Goal: Information Seeking & Learning: Learn about a topic

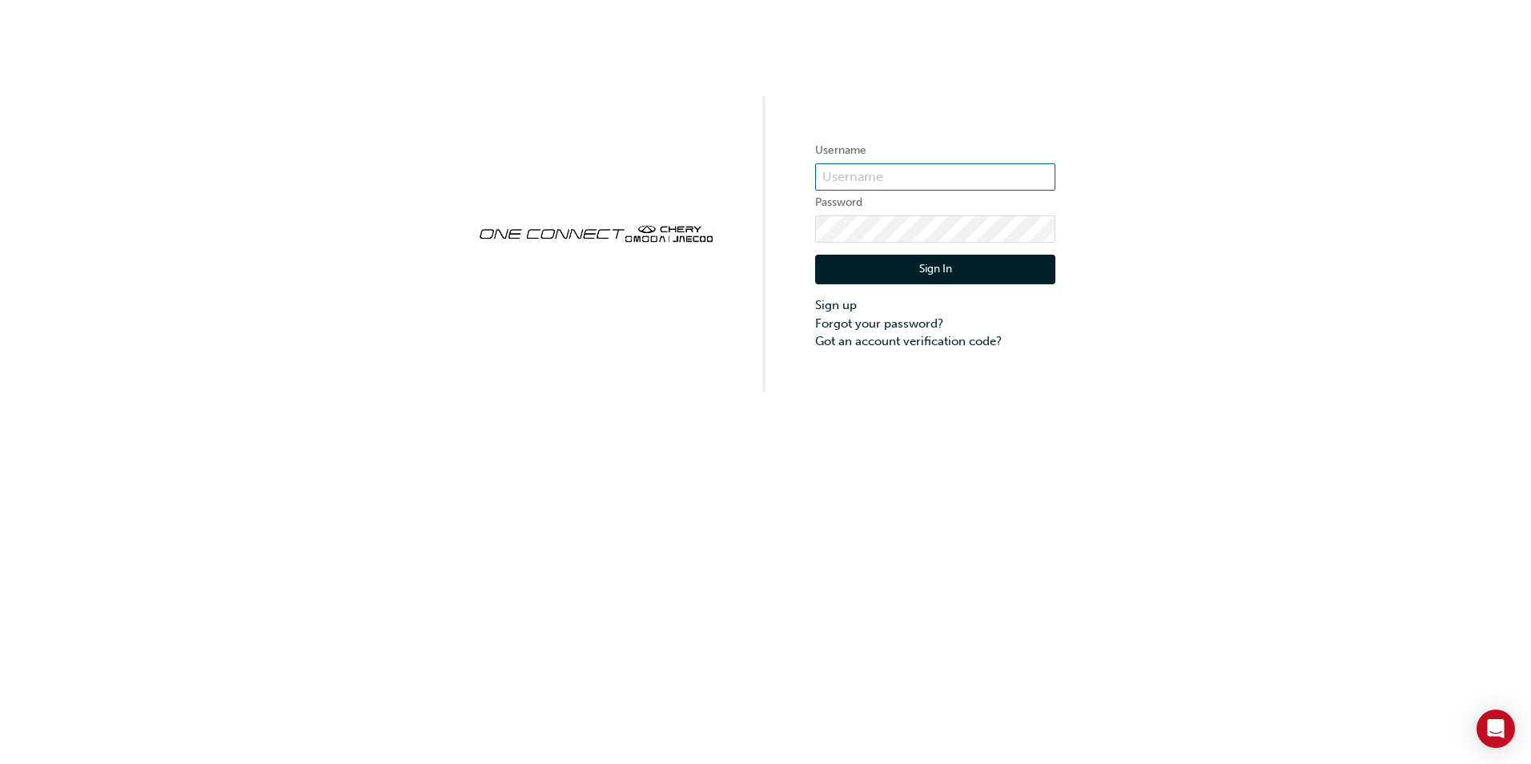
click at [869, 167] on input "text" at bounding box center [935, 176] width 240 height 27
type input "[PERSON_NAME][EMAIL_ADDRESS][DOMAIN_NAME]"
click at [895, 268] on button "Sign In" at bounding box center [935, 270] width 240 height 30
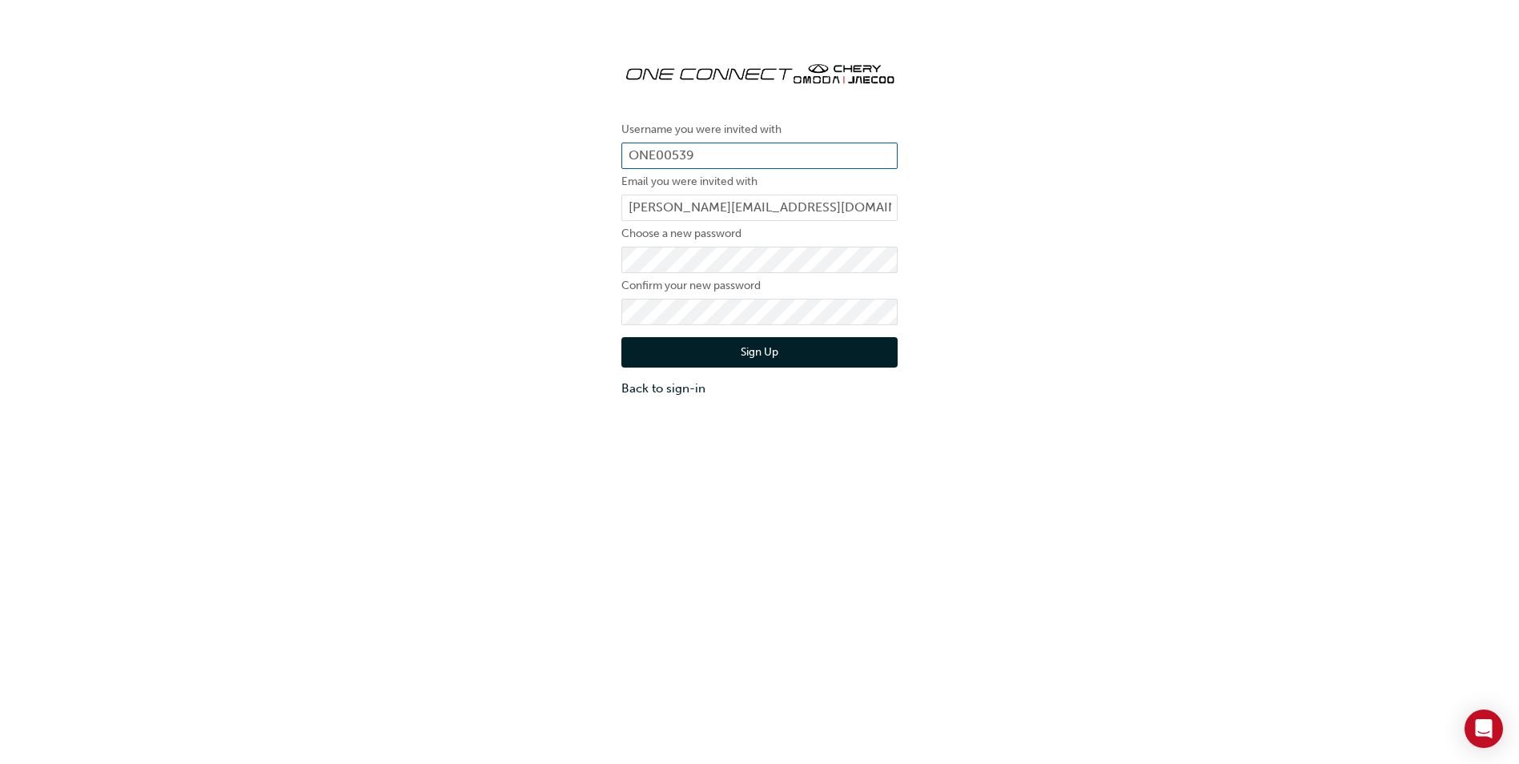
drag, startPoint x: 670, startPoint y: 143, endPoint x: 622, endPoint y: 143, distance: 48.1
click at [622, 143] on input "ONE00539" at bounding box center [760, 156] width 276 height 27
click at [756, 349] on button "Sign Up" at bounding box center [760, 352] width 276 height 30
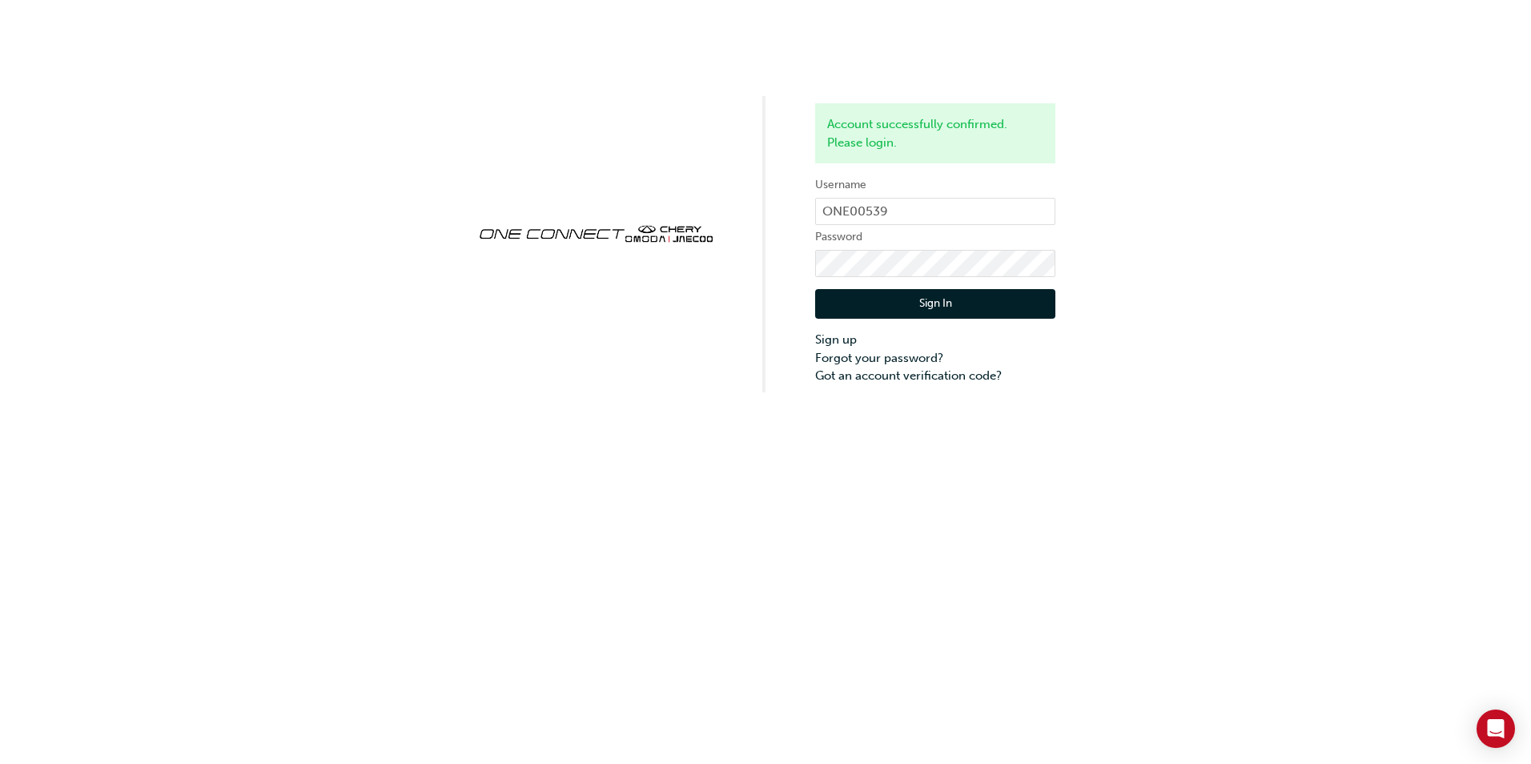
click at [908, 300] on button "Sign In" at bounding box center [935, 304] width 240 height 30
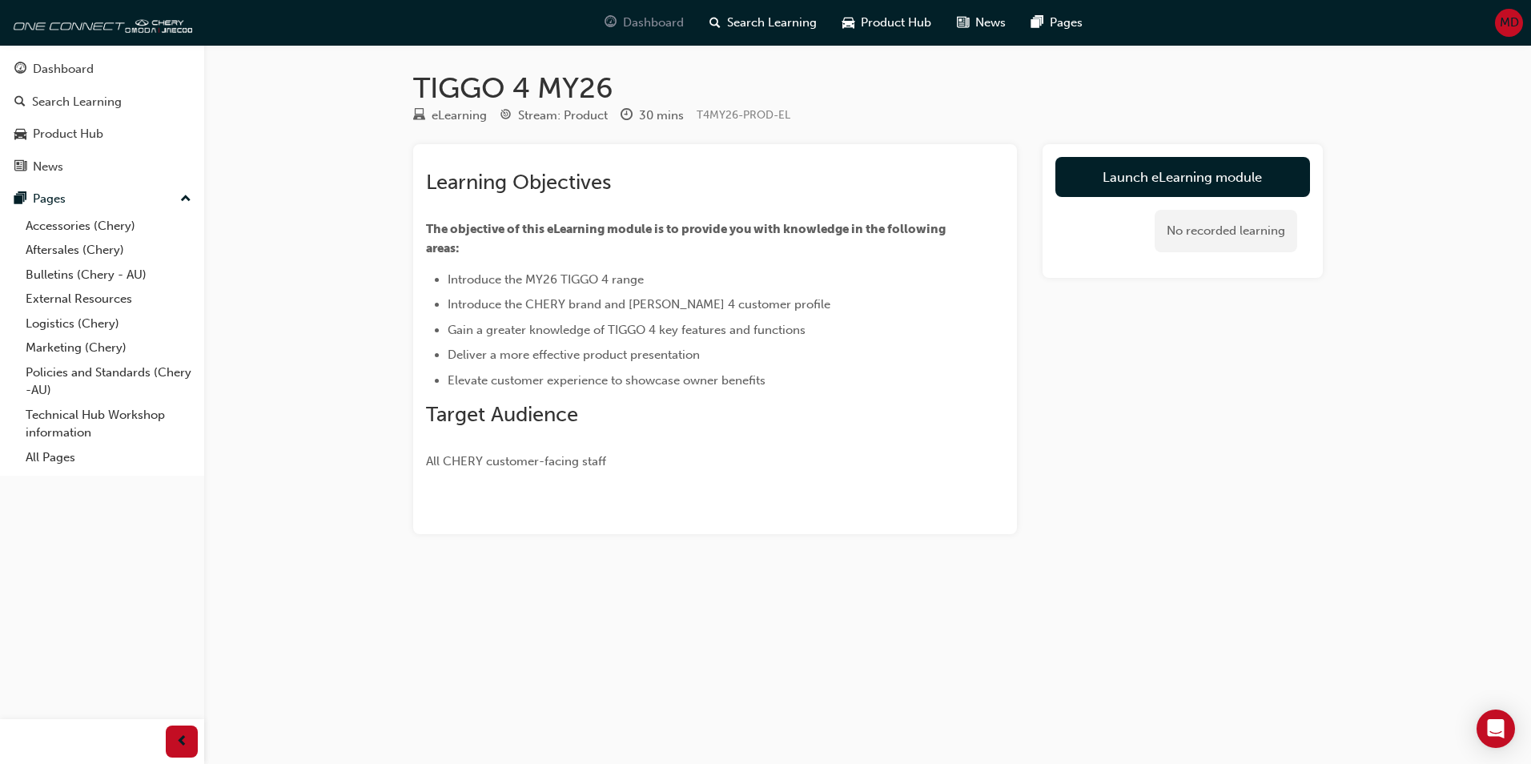
click at [668, 15] on span "Dashboard" at bounding box center [653, 23] width 61 height 18
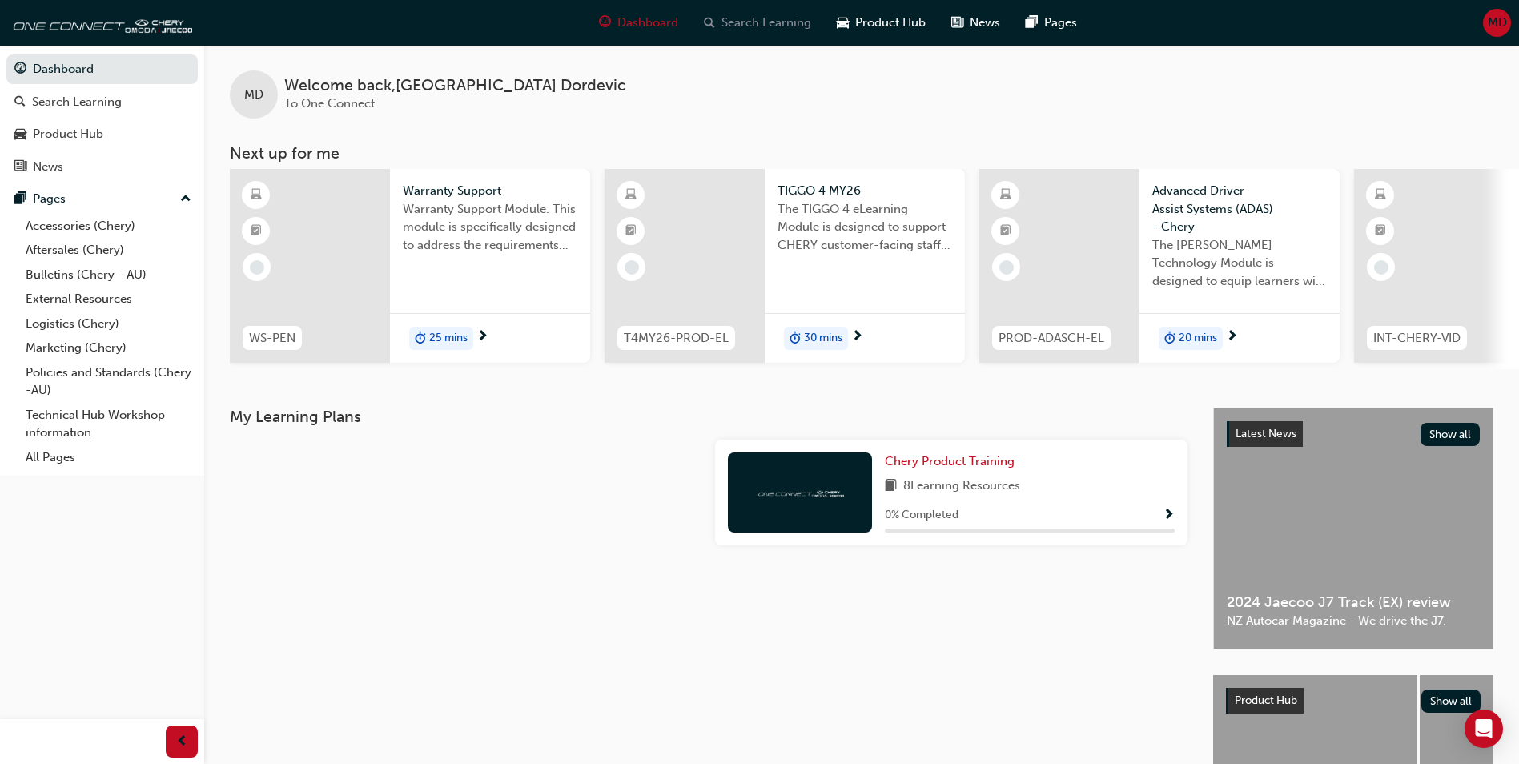
click at [783, 27] on span "Search Learning" at bounding box center [767, 23] width 90 height 18
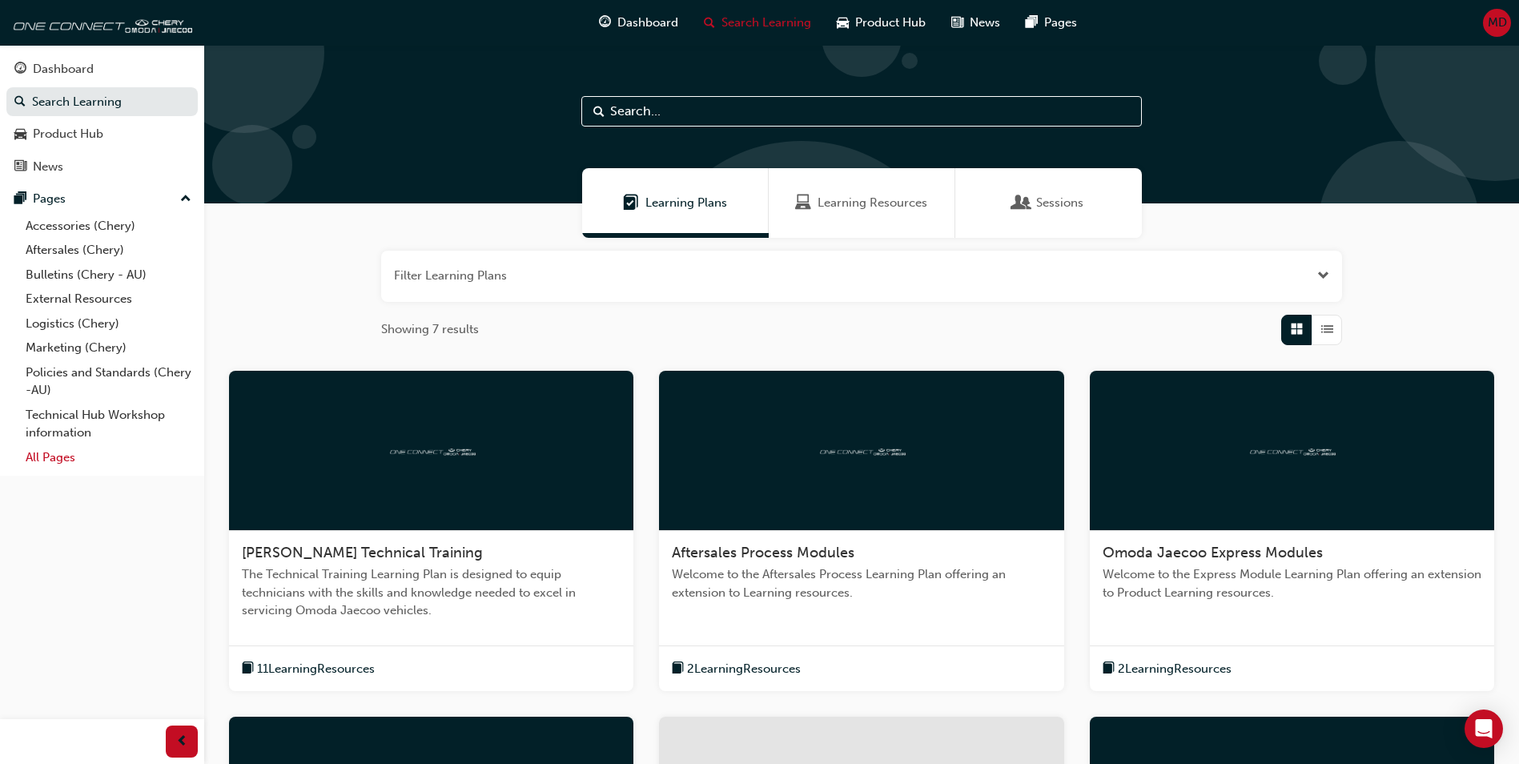
click at [57, 461] on link "All Pages" at bounding box center [108, 457] width 179 height 25
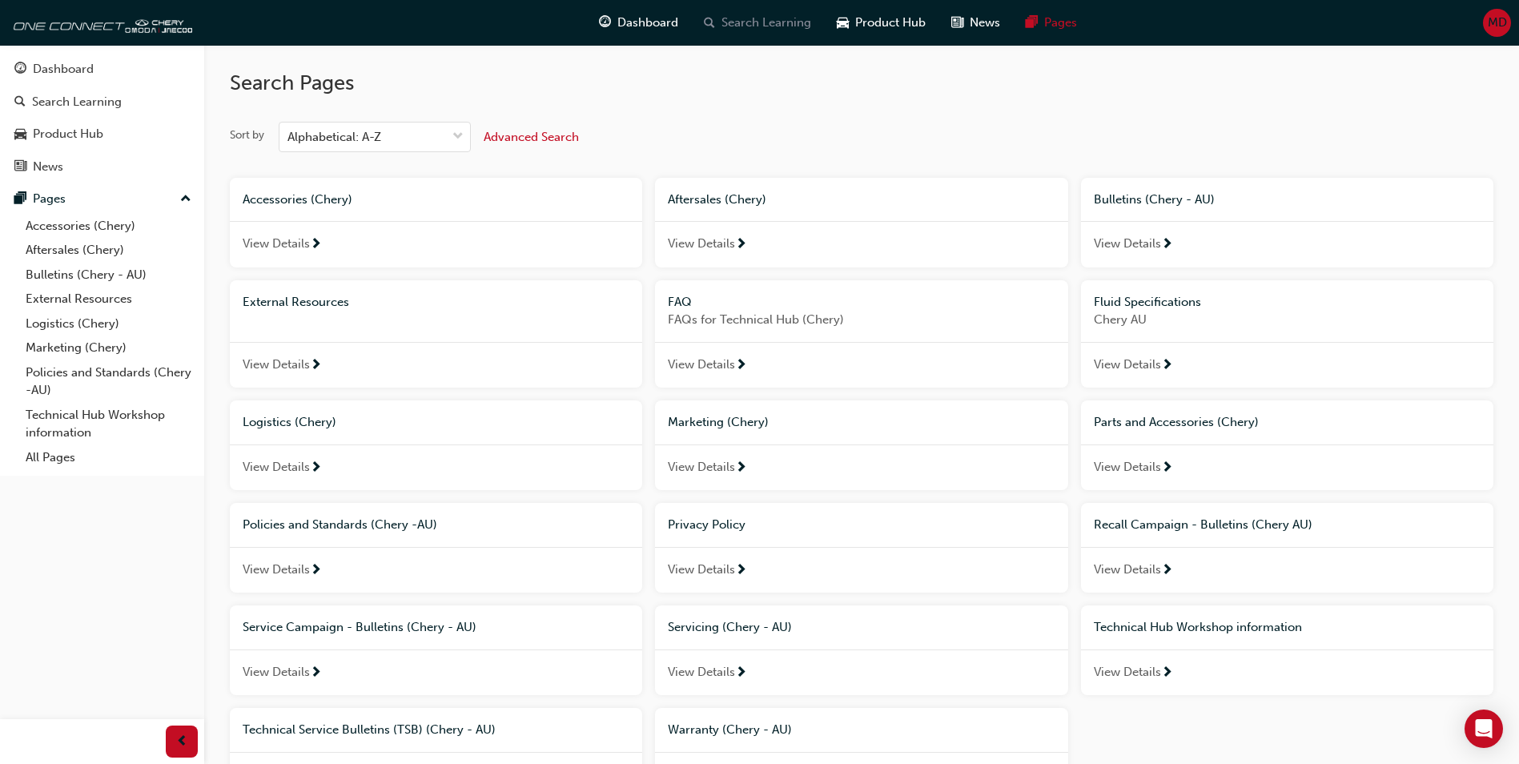
click at [788, 25] on span "Search Learning" at bounding box center [767, 23] width 90 height 18
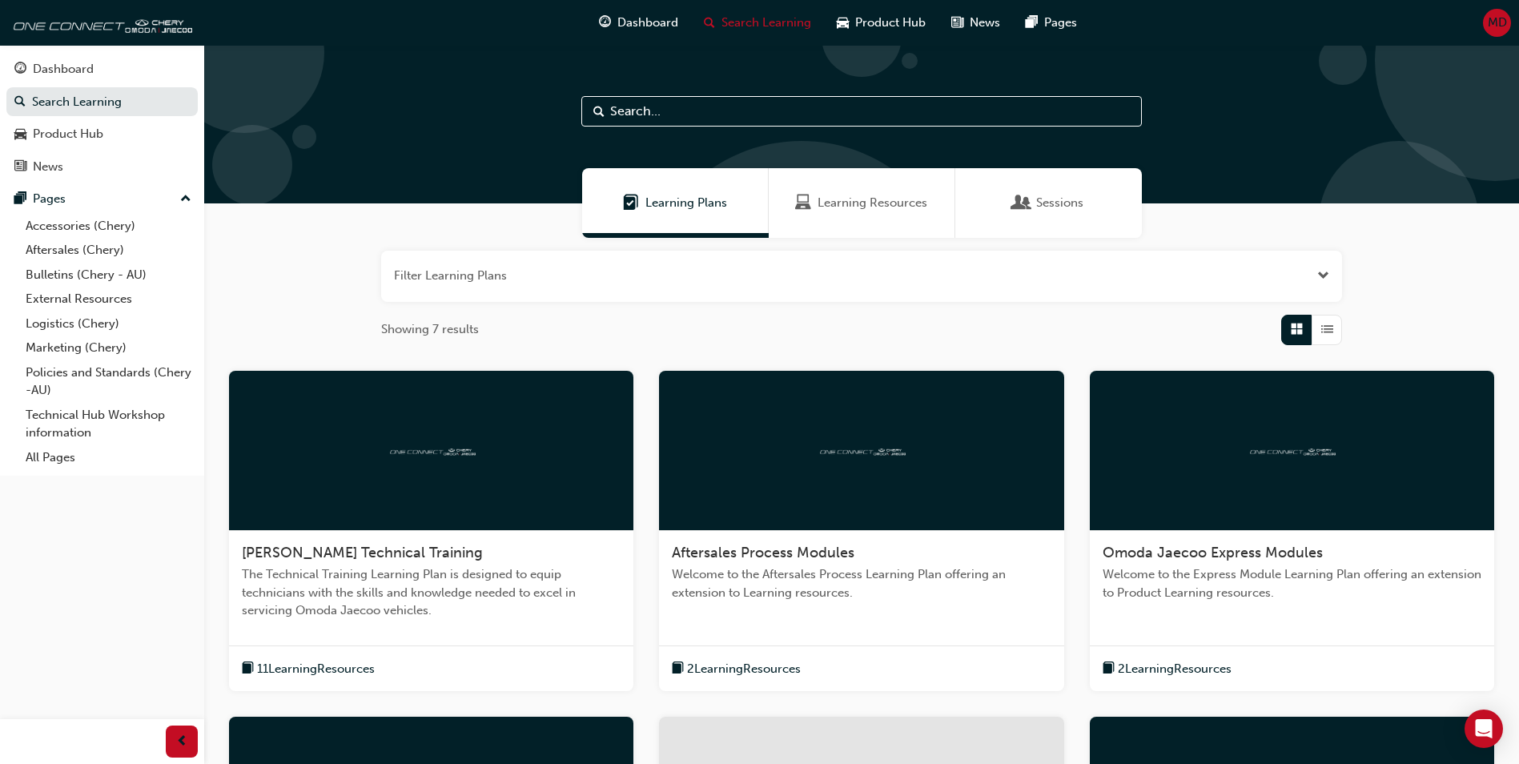
click at [835, 207] on span "Learning Resources" at bounding box center [873, 203] width 110 height 18
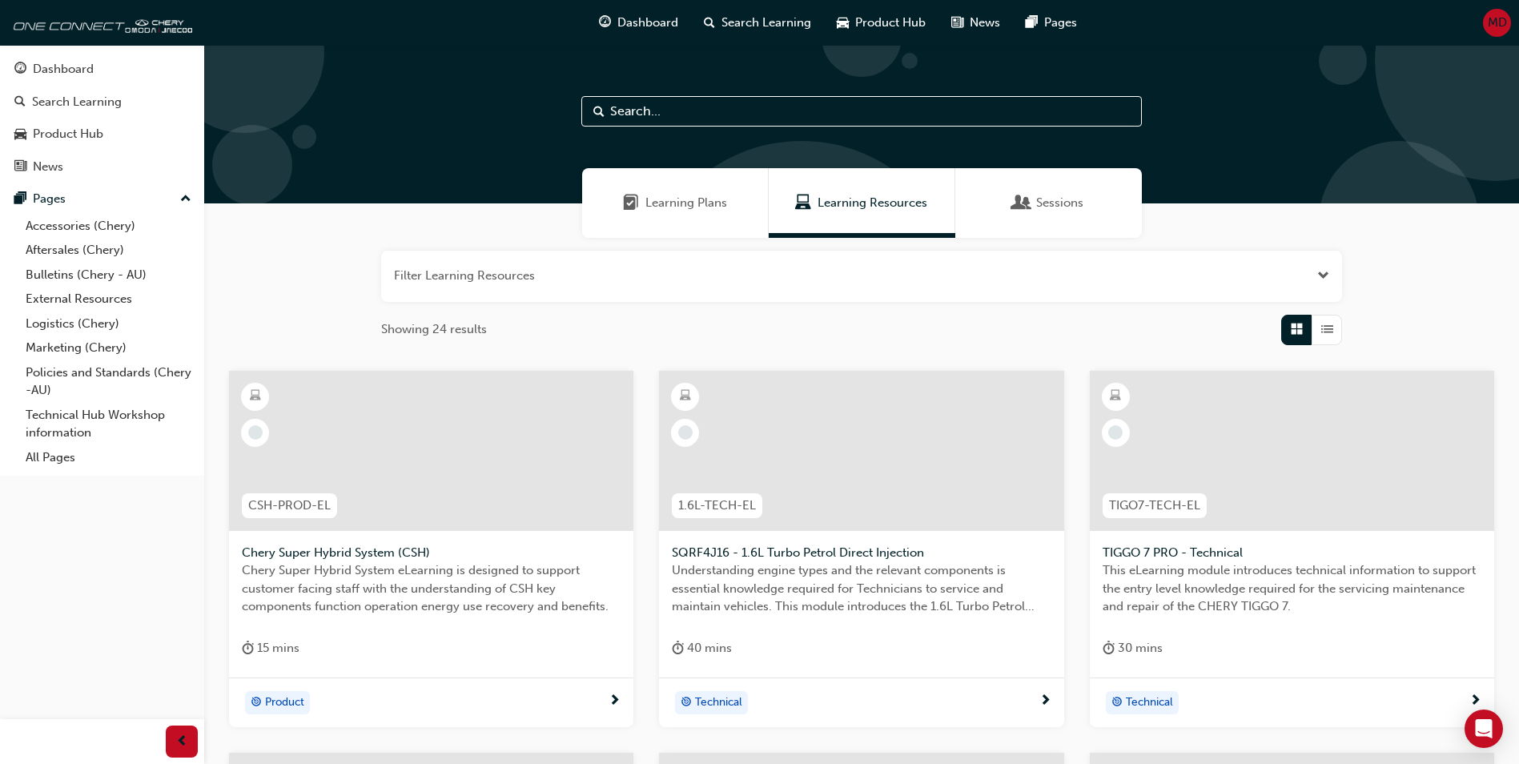
click at [1019, 199] on span "Sessions" at bounding box center [1022, 203] width 16 height 18
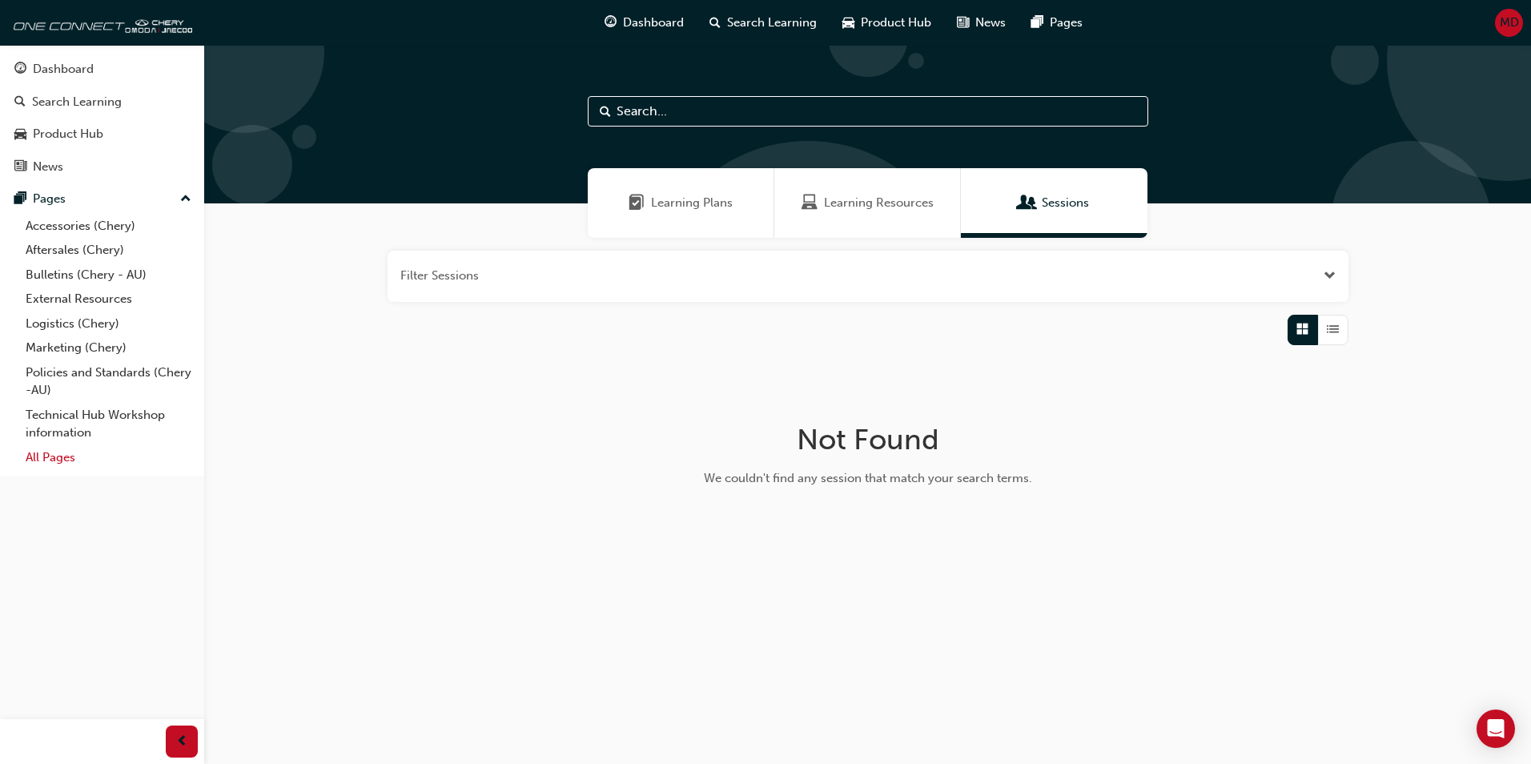
click at [46, 460] on link "All Pages" at bounding box center [108, 457] width 179 height 25
